Goal: Task Accomplishment & Management: Use online tool/utility

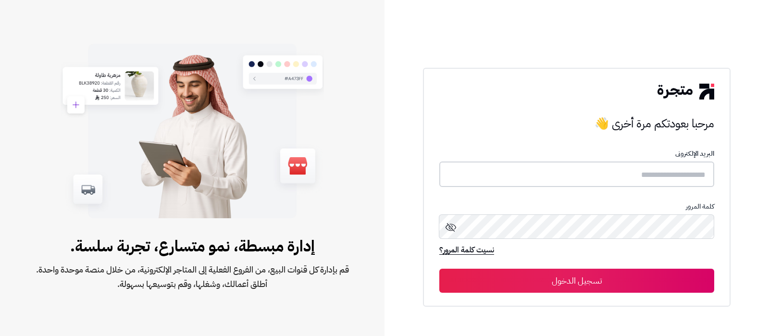
type input "**********"
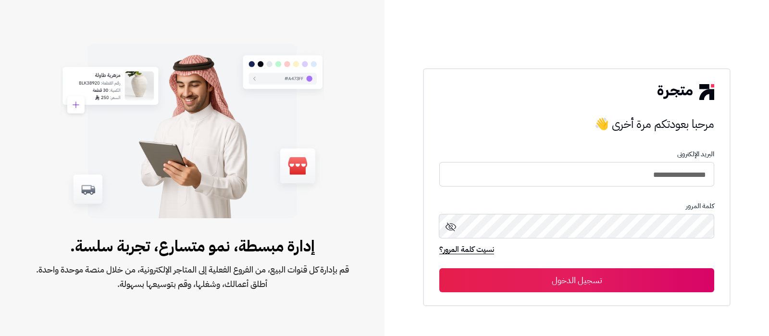
click at [591, 277] on button "تسجيل الدخول" at bounding box center [577, 280] width 275 height 24
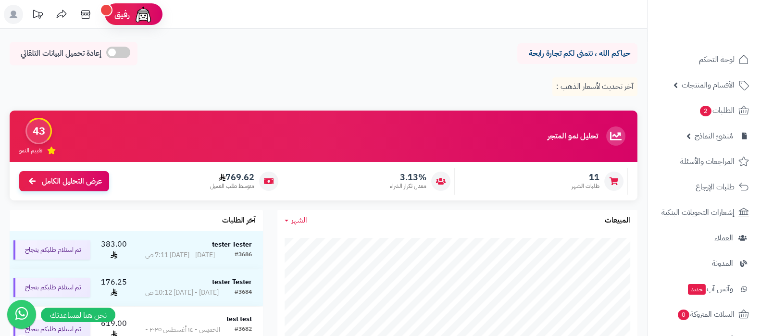
scroll to position [120, 0]
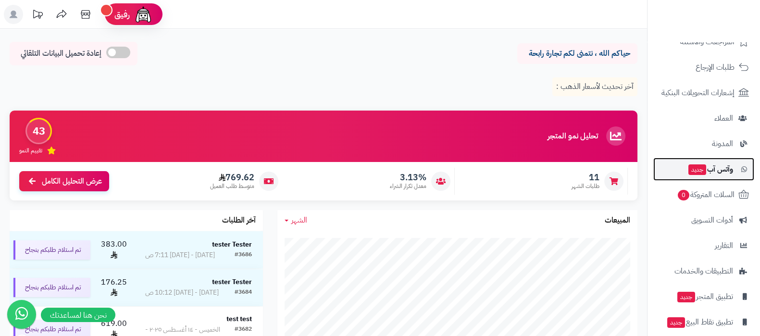
click at [703, 158] on link "وآتس آب جديد" at bounding box center [703, 169] width 101 height 23
